Goal: Task Accomplishment & Management: Use online tool/utility

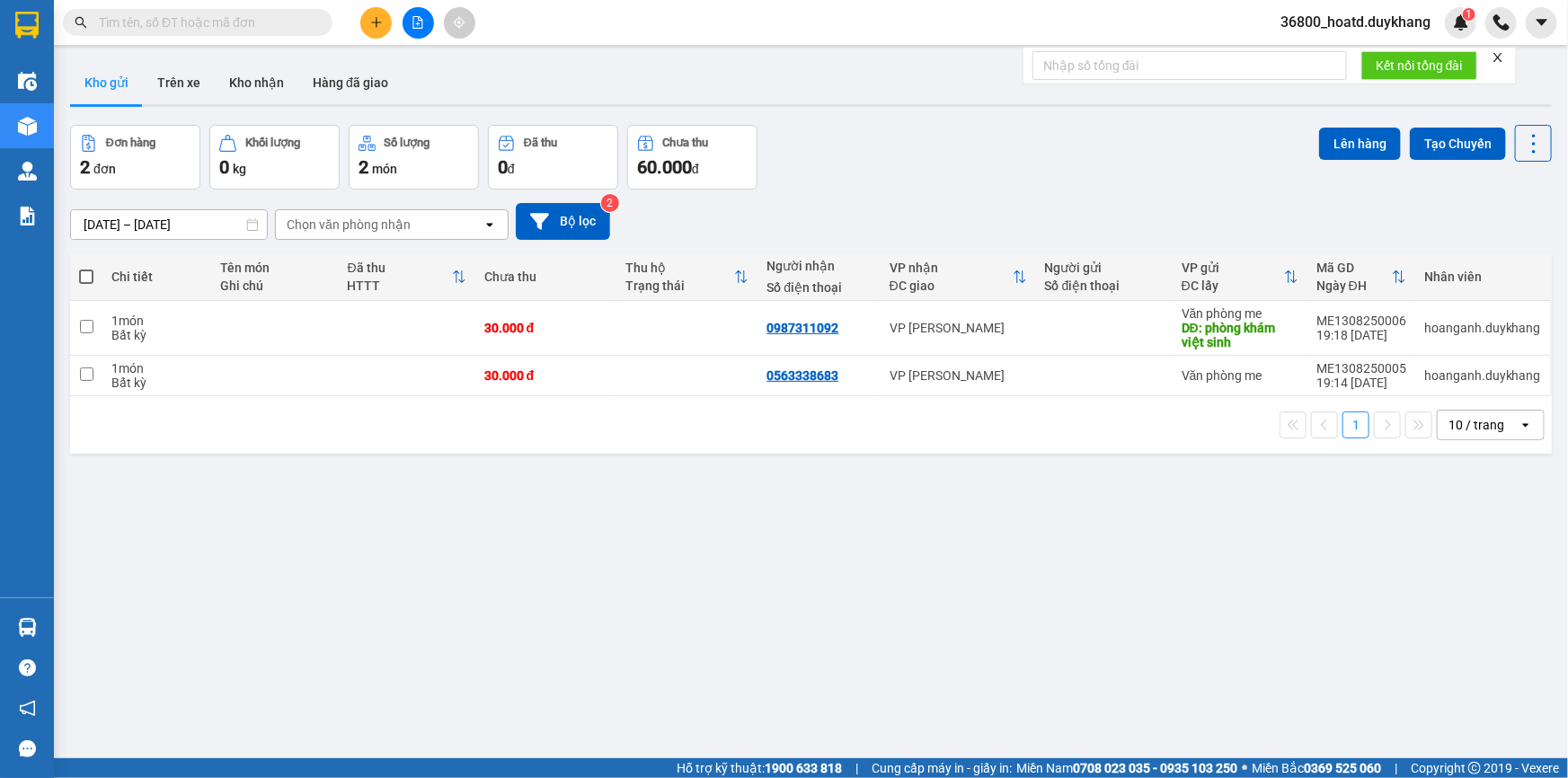
click at [379, 20] on icon "plus" at bounding box center [376, 22] width 13 height 13
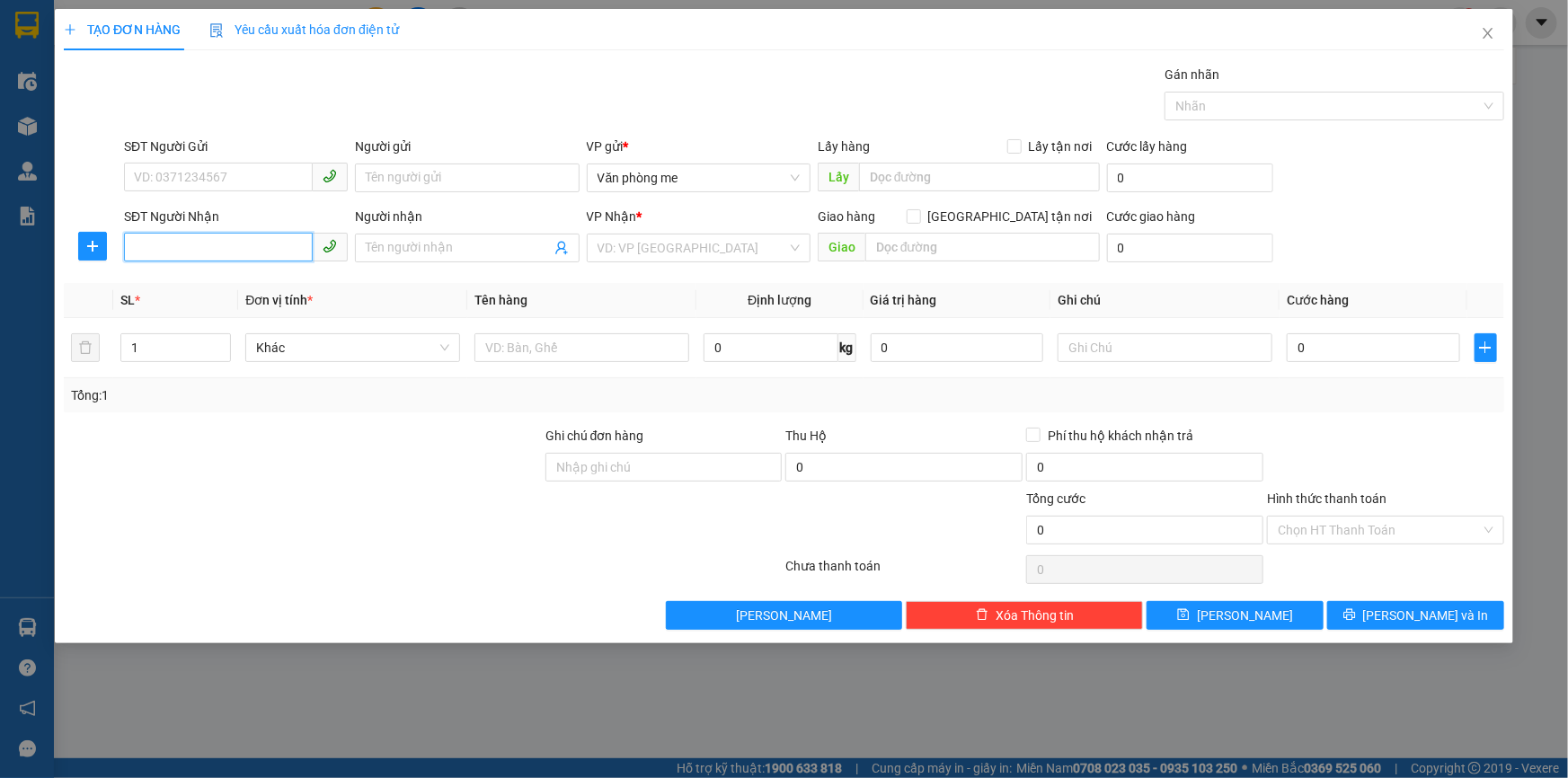
click at [224, 242] on input "SĐT Người Nhận" at bounding box center [218, 246] width 188 height 28
type input "0973625129"
click at [673, 248] on input "search" at bounding box center [692, 248] width 189 height 27
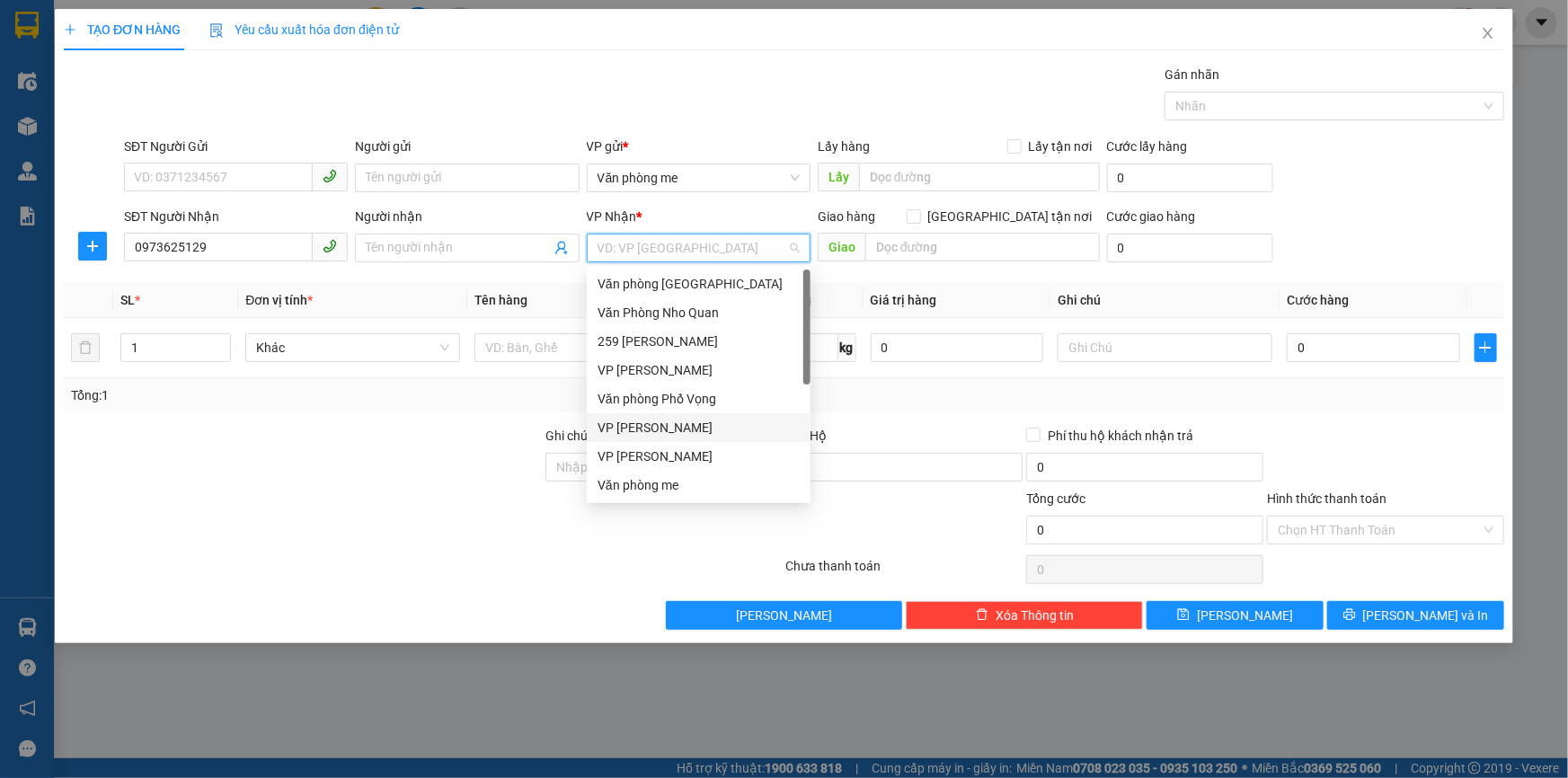
click at [673, 428] on div "VP [PERSON_NAME]" at bounding box center [698, 428] width 202 height 20
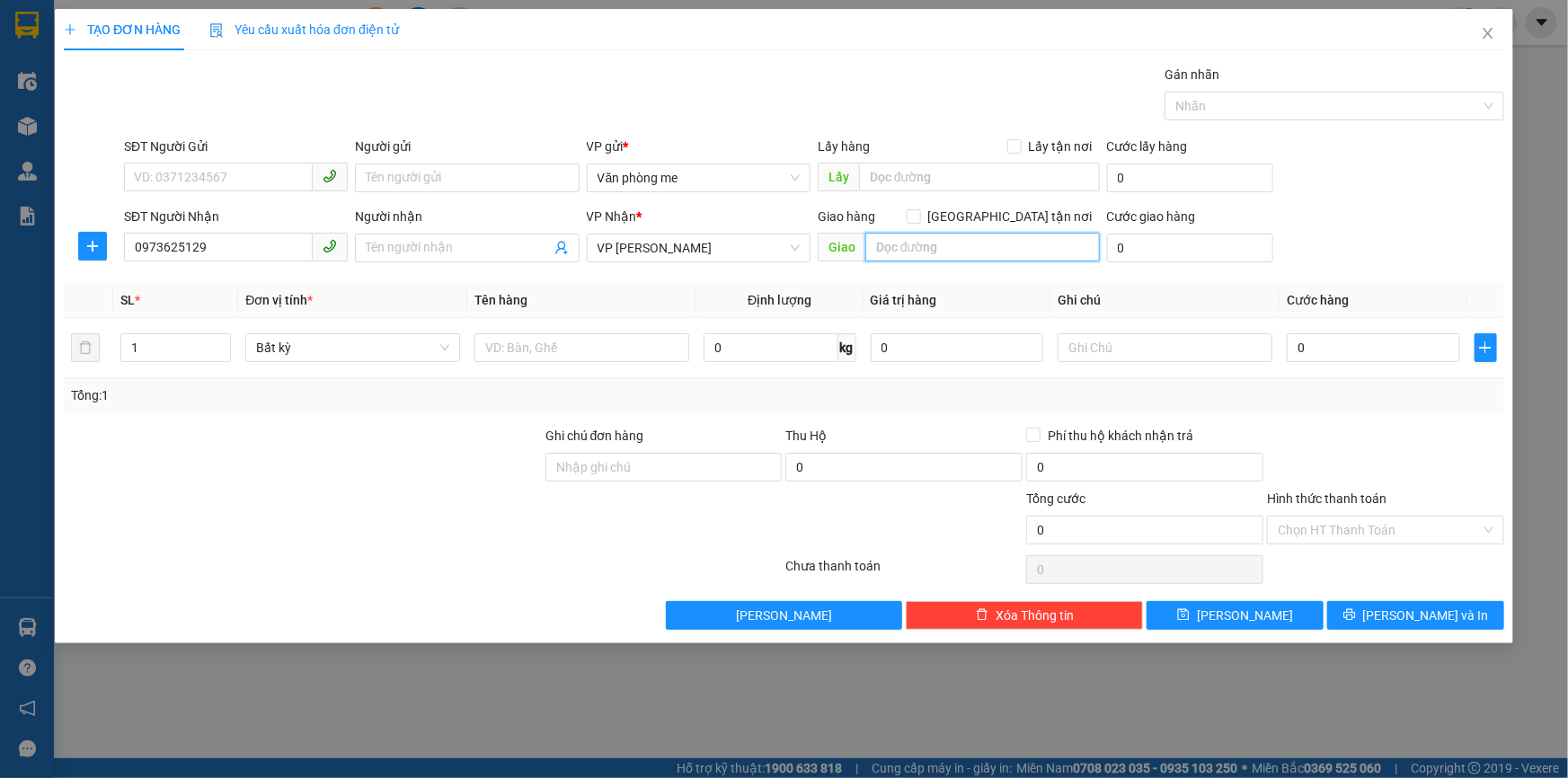
click at [961, 251] on input "text" at bounding box center [982, 246] width 234 height 28
type input "30000"
drag, startPoint x: 949, startPoint y: 242, endPoint x: 834, endPoint y: 249, distance: 115.2
click at [834, 249] on span "Giao 30000" at bounding box center [958, 246] width 282 height 28
paste input "30.00"
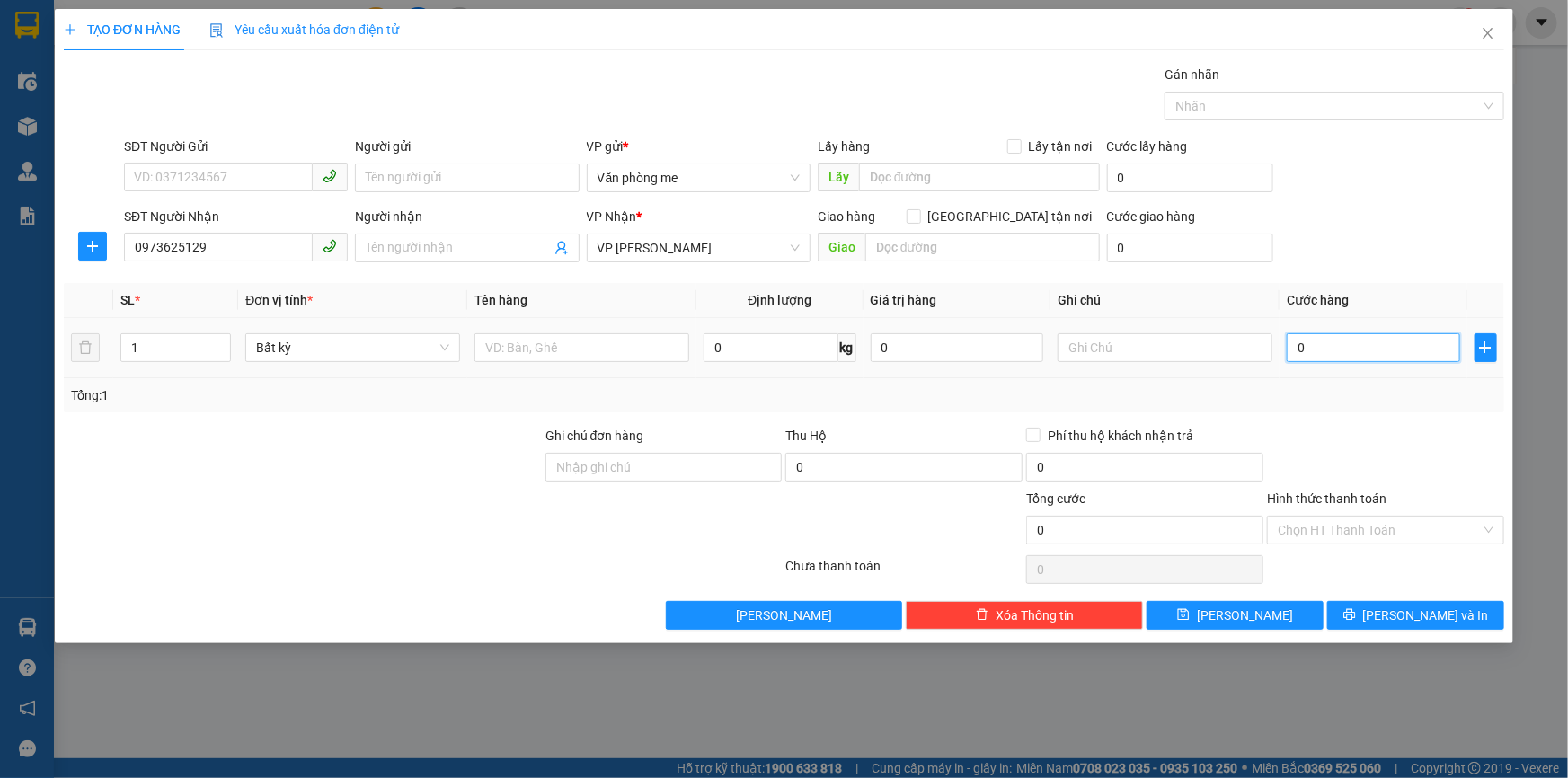
type input "30.000"
click at [1203, 613] on button "[PERSON_NAME]" at bounding box center [1234, 615] width 177 height 28
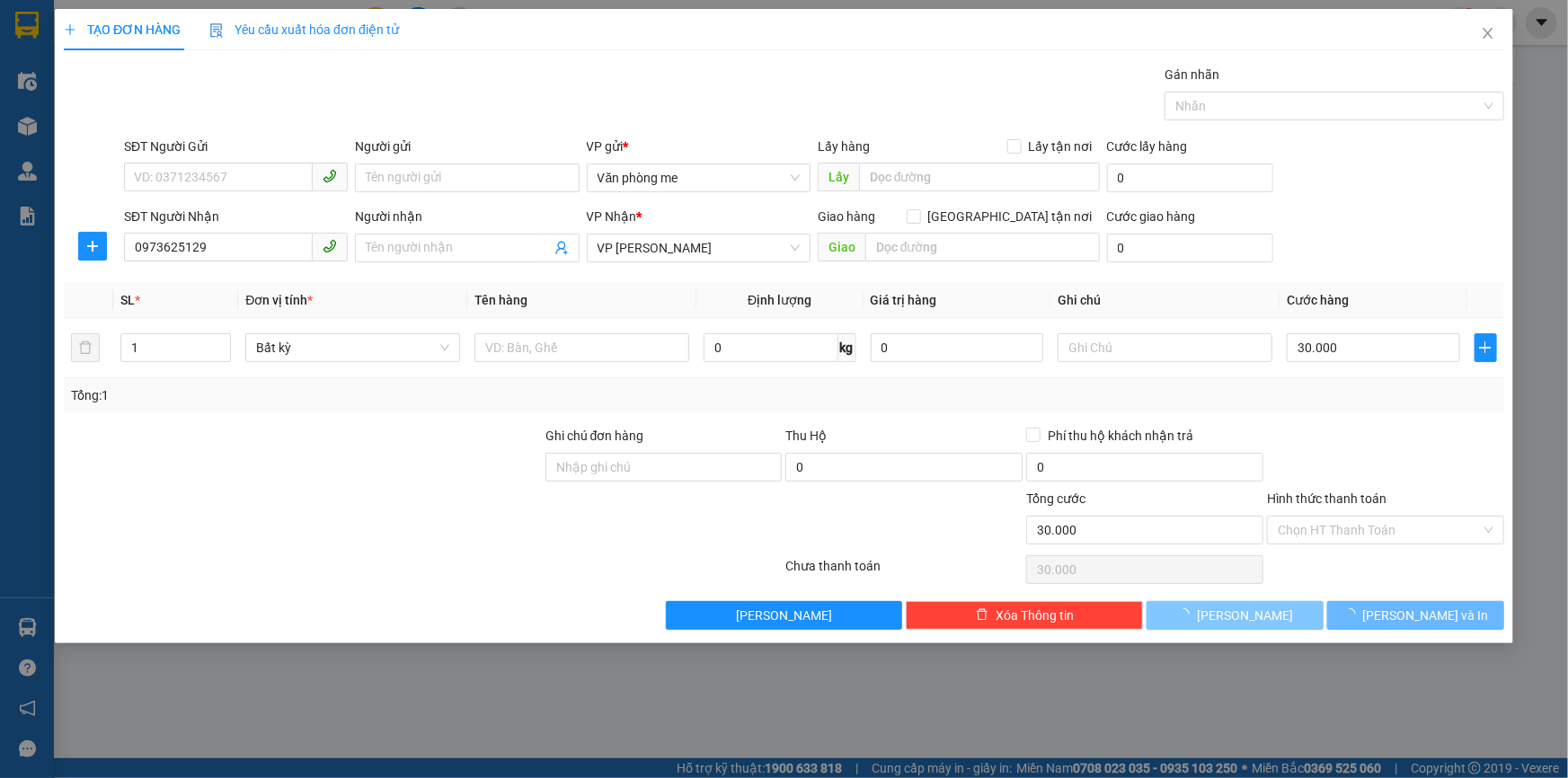
type input "0"
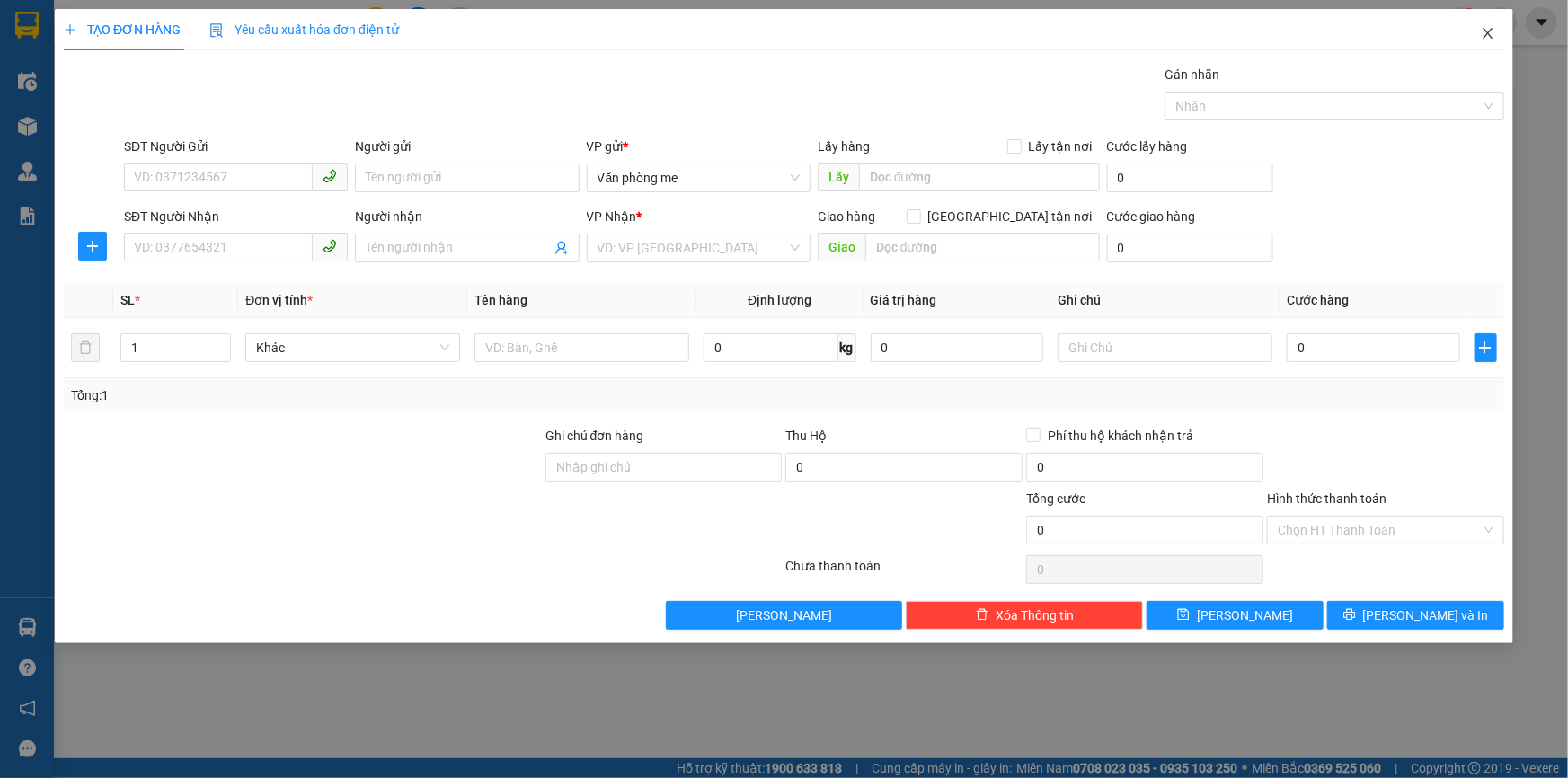
click at [1493, 34] on icon "close" at bounding box center [1487, 33] width 15 height 15
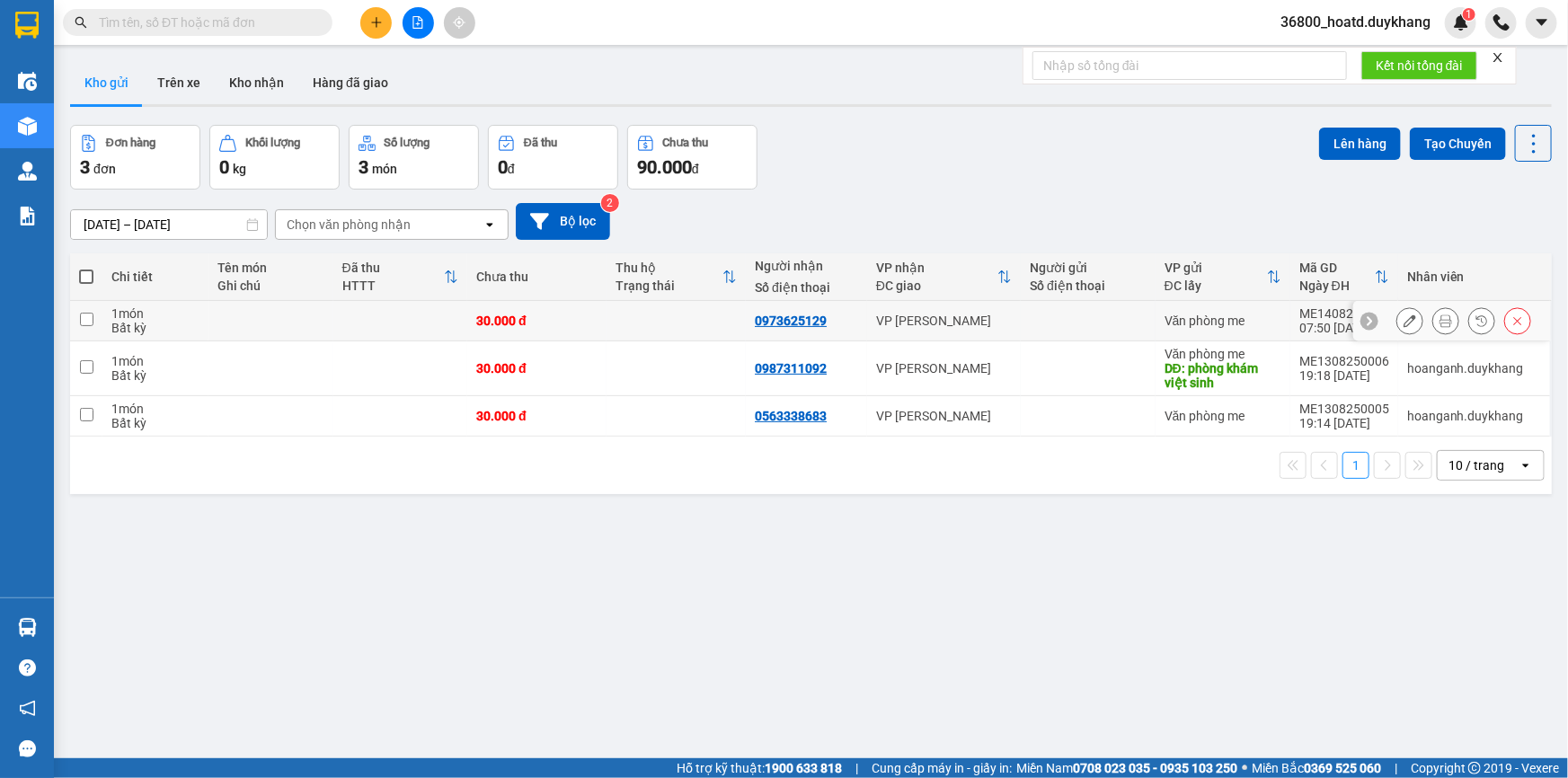
click at [85, 314] on input "checkbox" at bounding box center [87, 319] width 14 height 14
checkbox input "true"
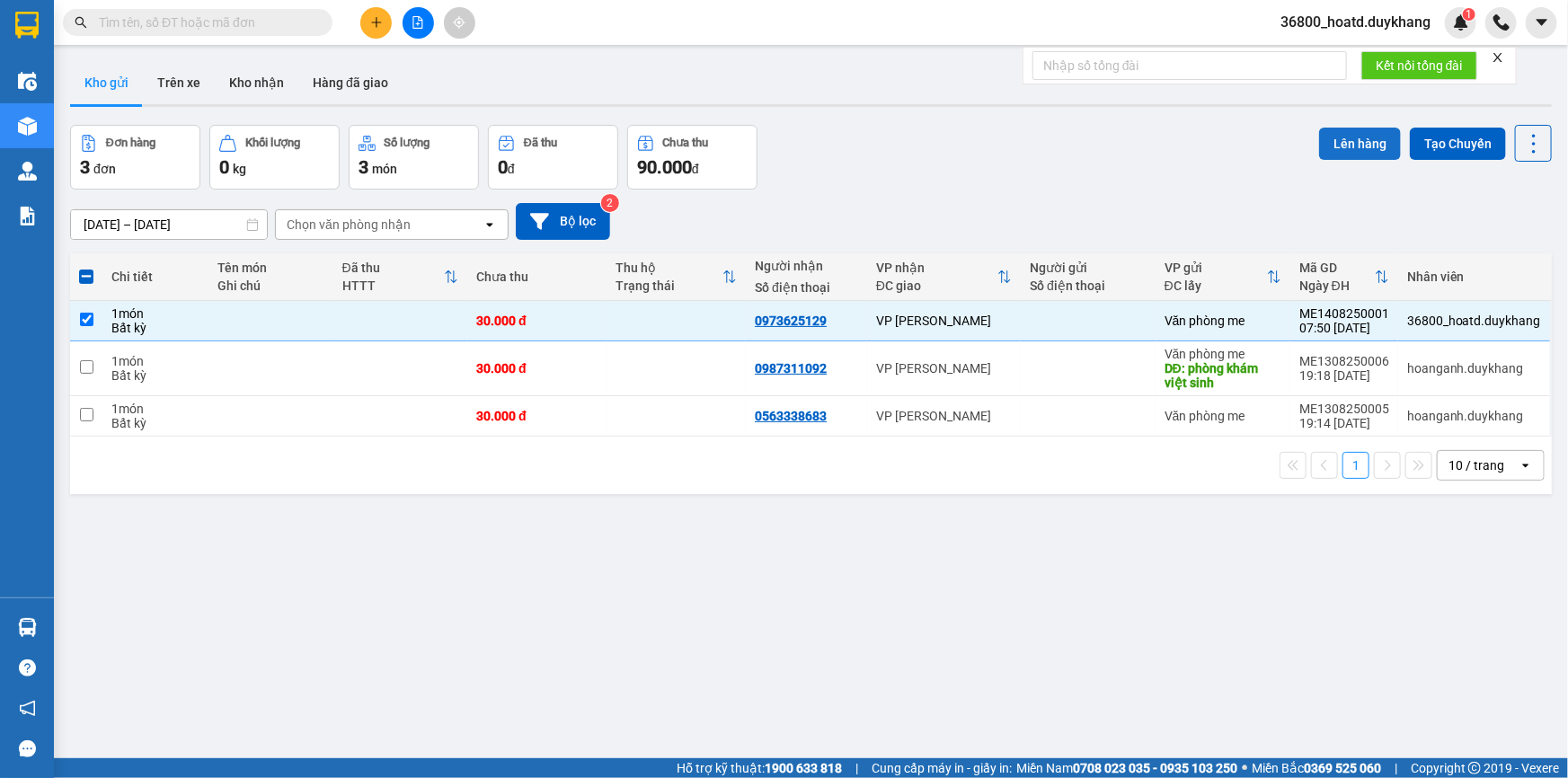
click at [1326, 151] on button "Lên hàng" at bounding box center [1360, 143] width 82 height 32
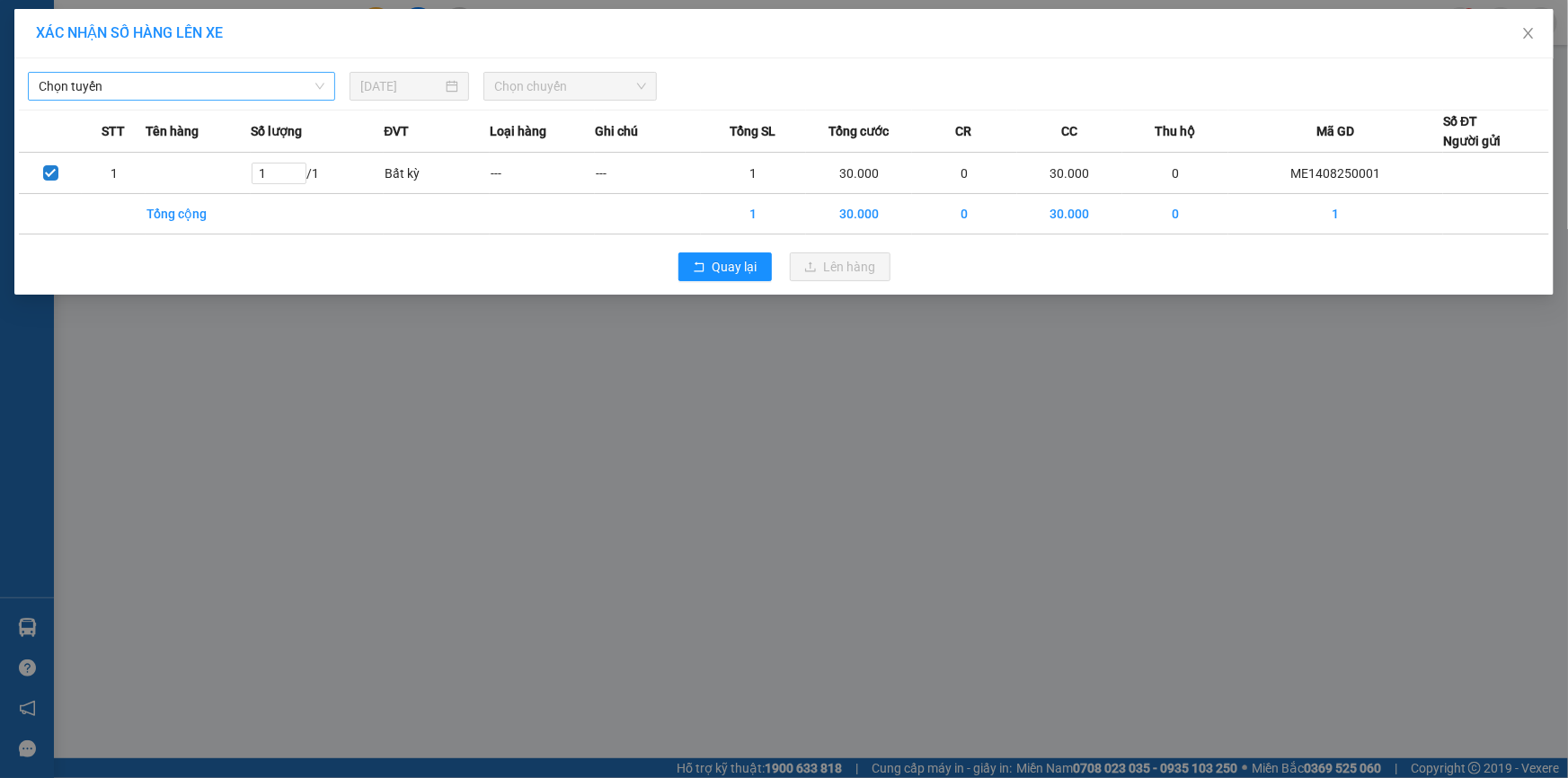
click at [259, 83] on span "Chọn tuyến" at bounding box center [182, 87] width 286 height 27
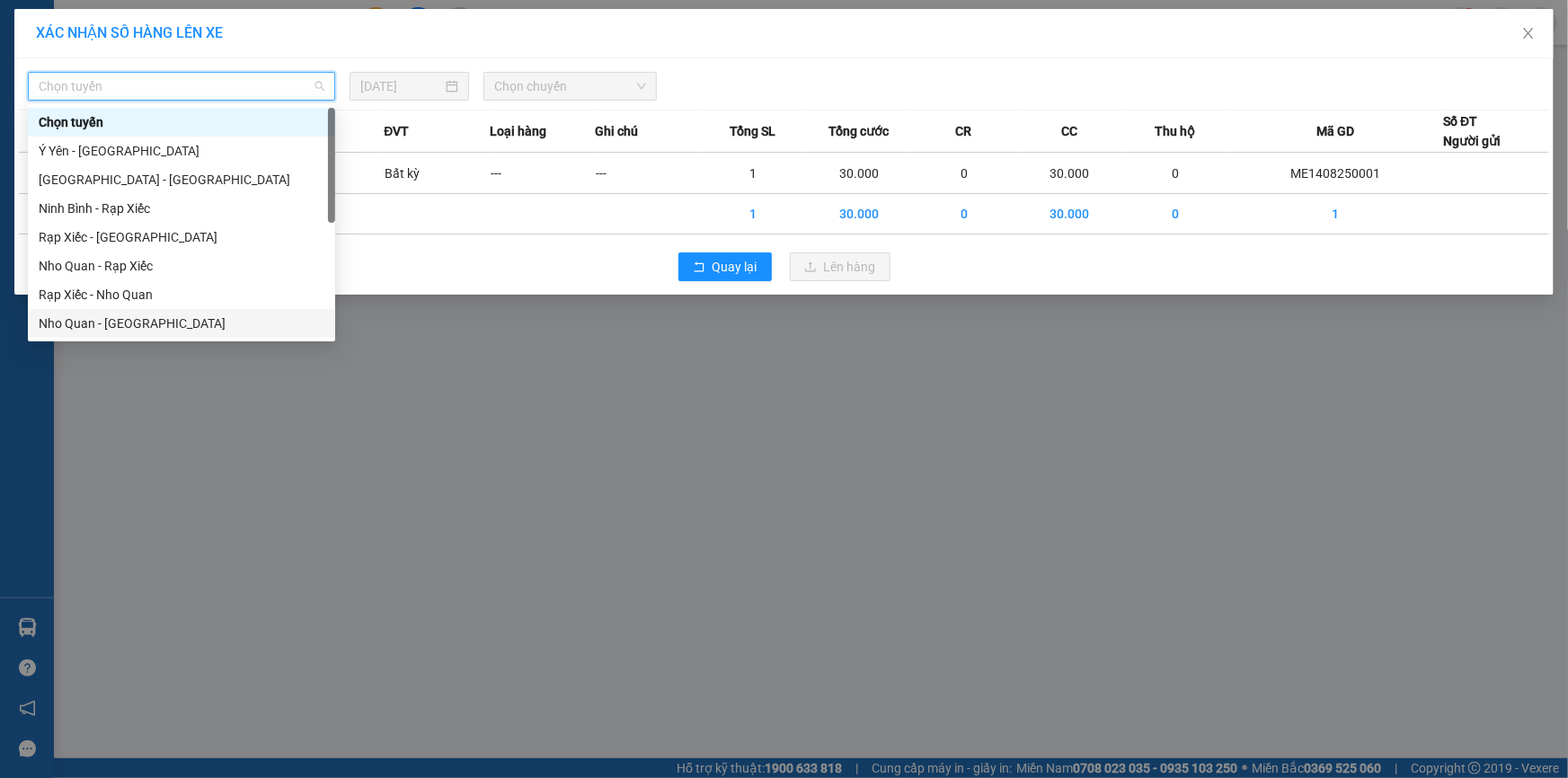
click at [78, 332] on div "Nho Quan - [GEOGRAPHIC_DATA]" at bounding box center [182, 323] width 286 height 20
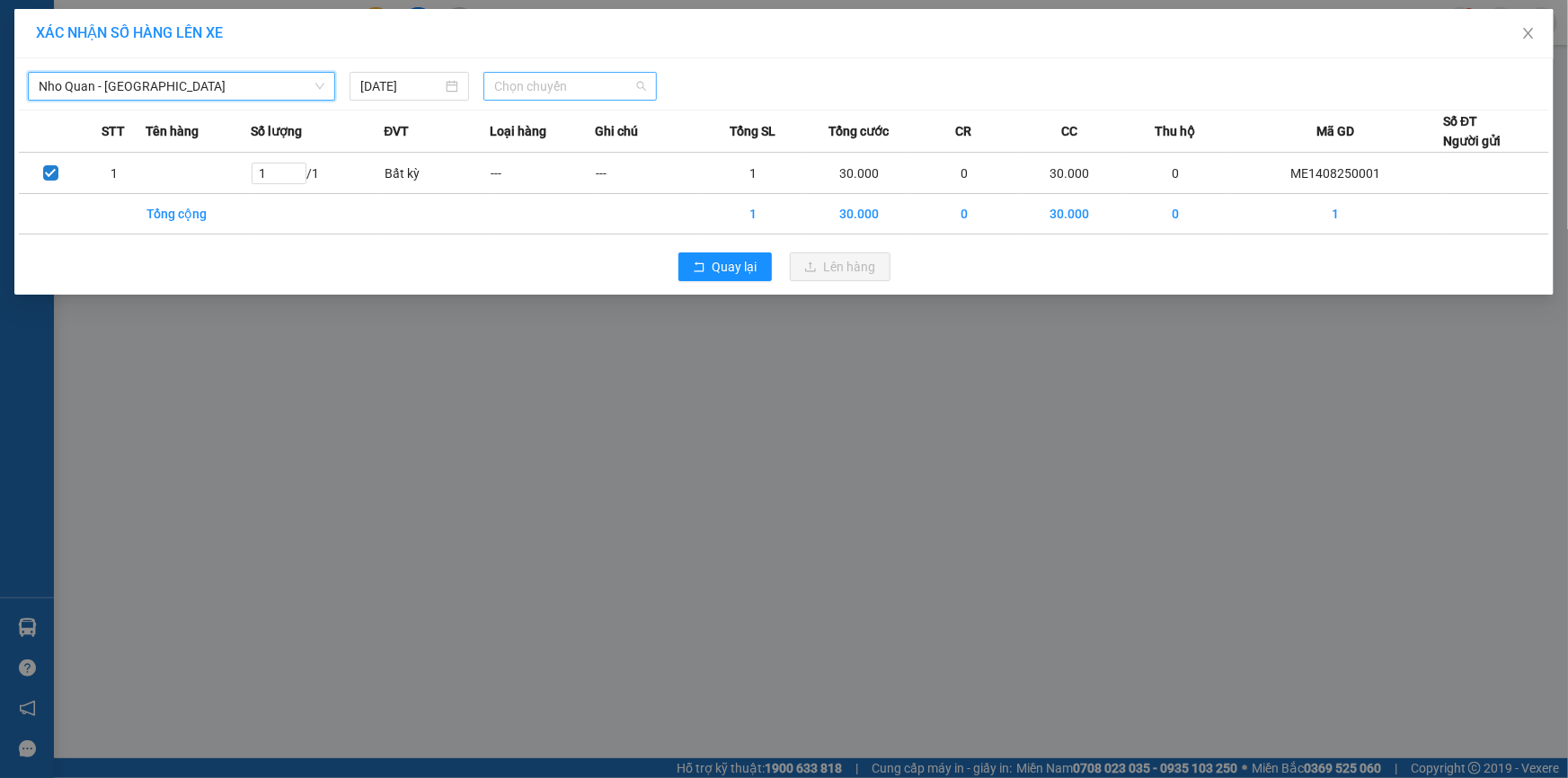
drag, startPoint x: 505, startPoint y: 80, endPoint x: 522, endPoint y: 92, distance: 20.8
click at [506, 80] on span "Chọn chuyến" at bounding box center [569, 87] width 151 height 27
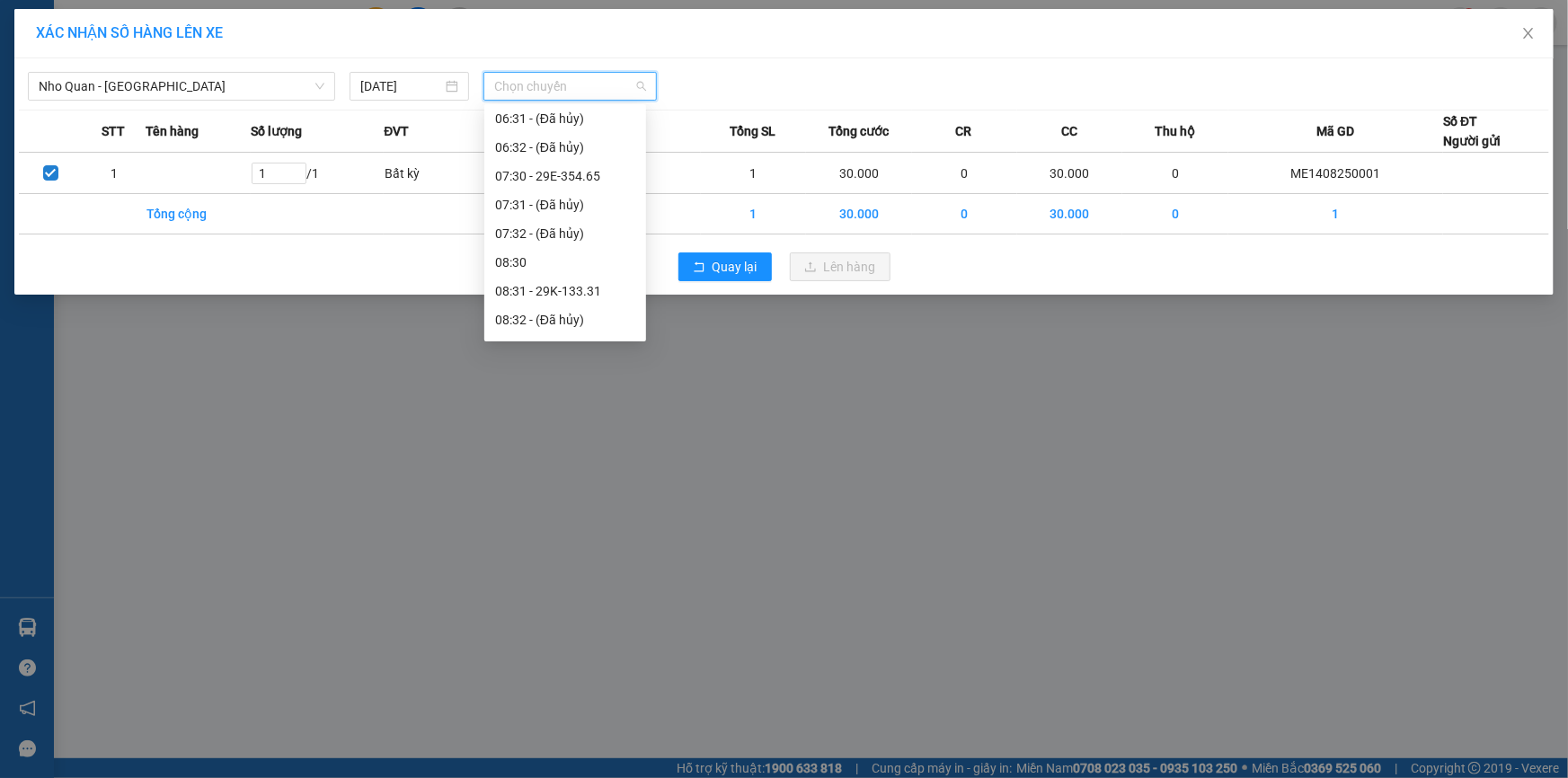
scroll to position [244, 0]
click at [616, 281] on div "08:31 - 29K-133.31" at bounding box center [565, 280] width 141 height 20
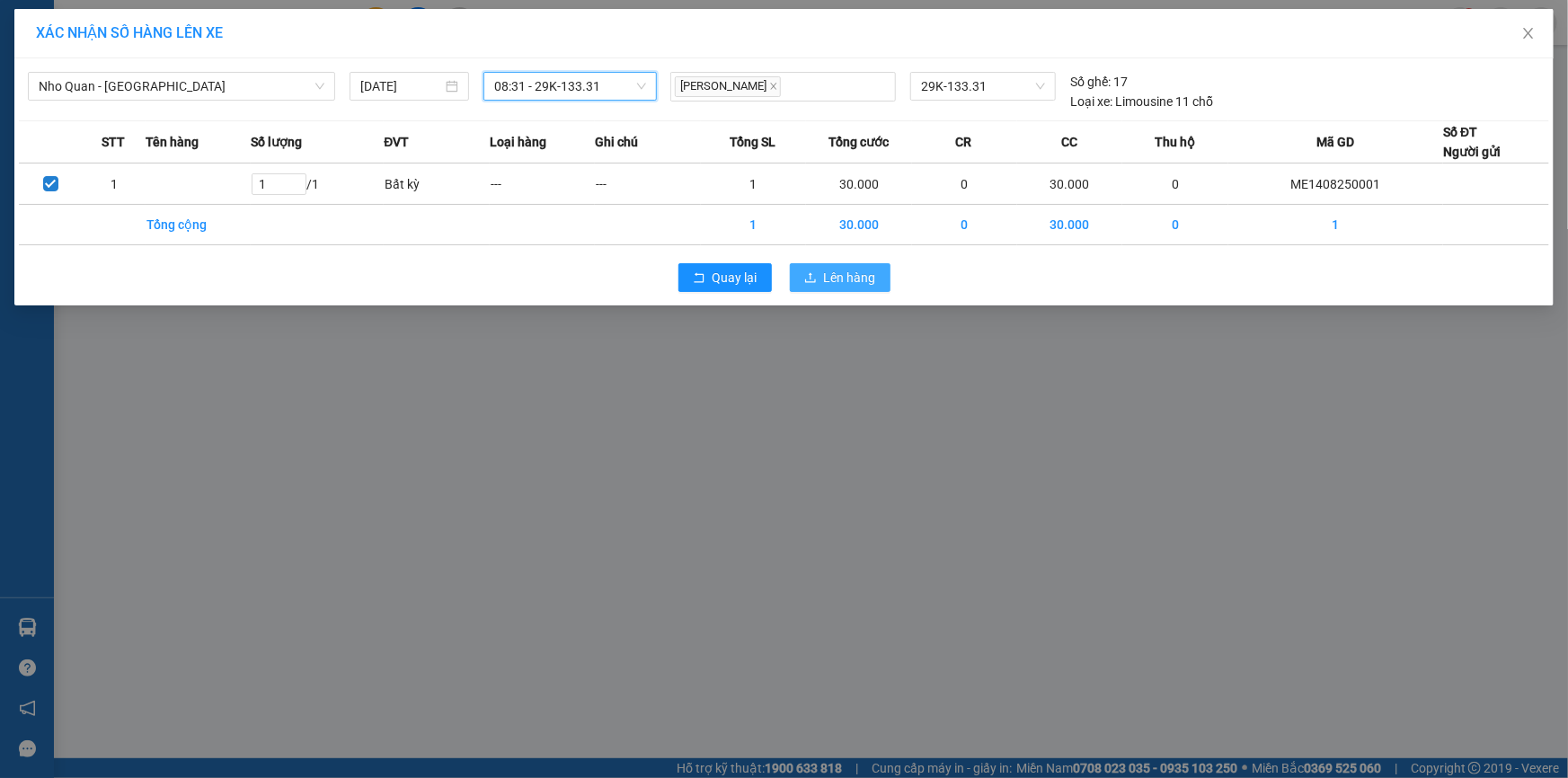
click at [834, 275] on span "Lên hàng" at bounding box center [849, 277] width 52 height 20
